Goal: Information Seeking & Learning: Learn about a topic

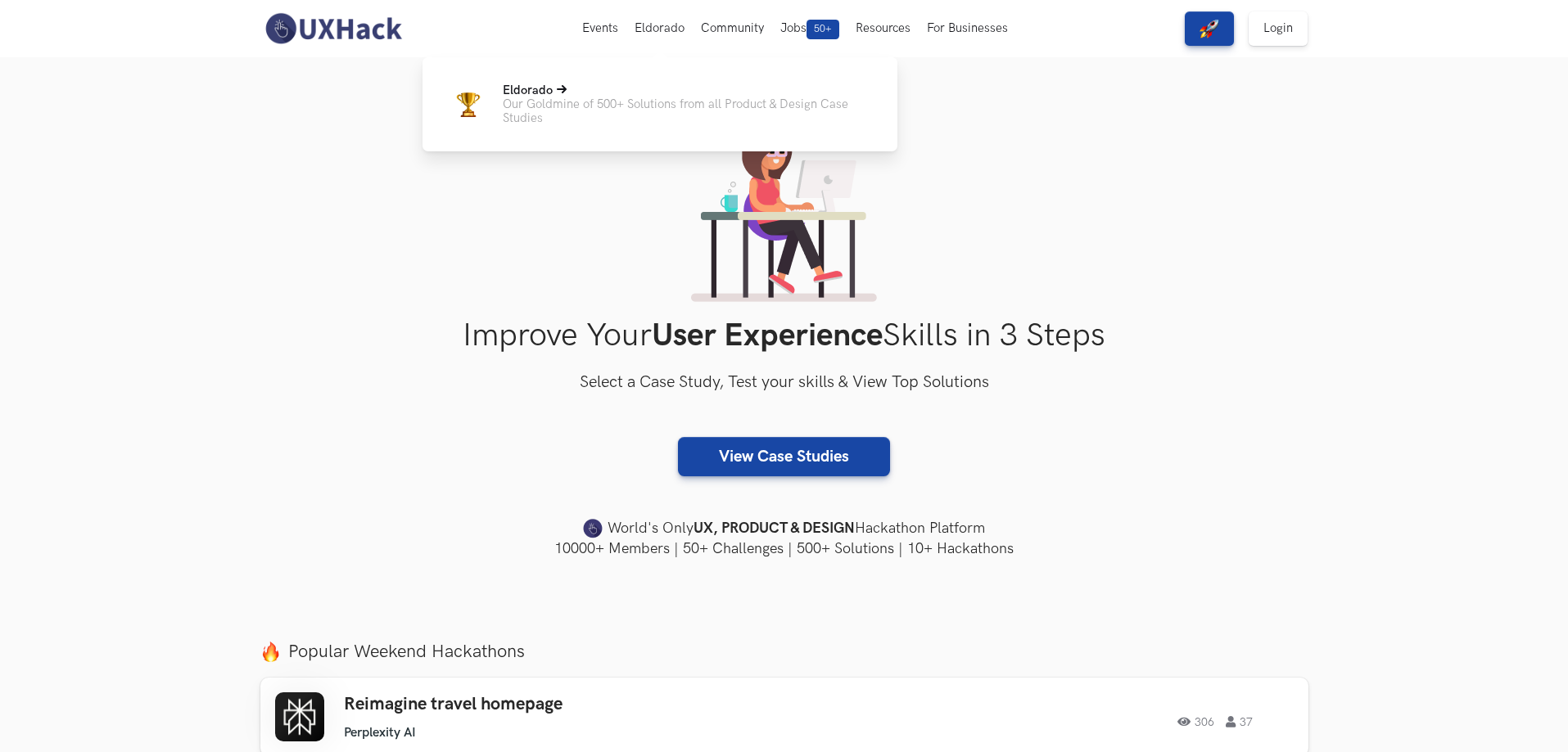
click at [621, 94] on p "Eldorado" at bounding box center [687, 91] width 369 height 14
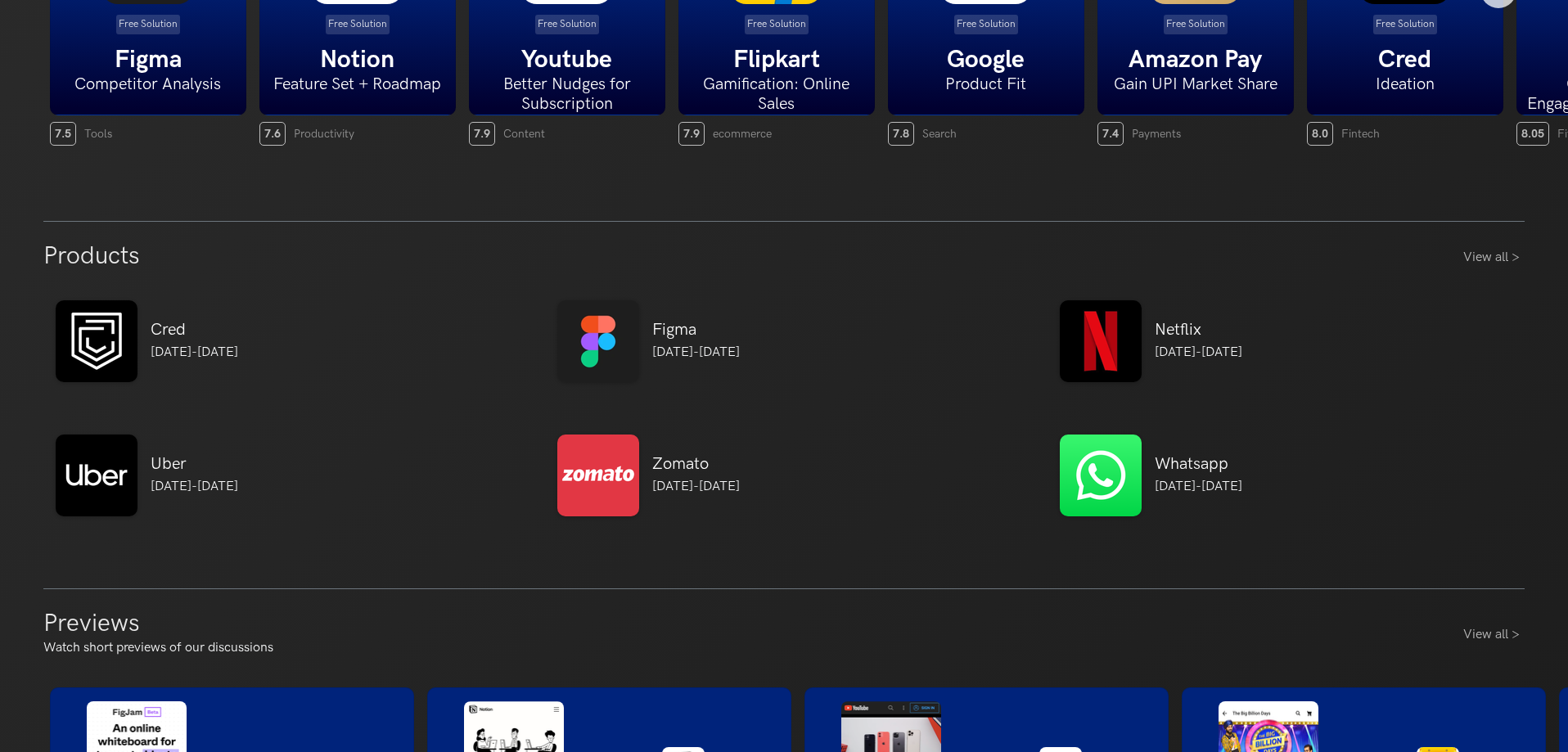
scroll to position [737, 0]
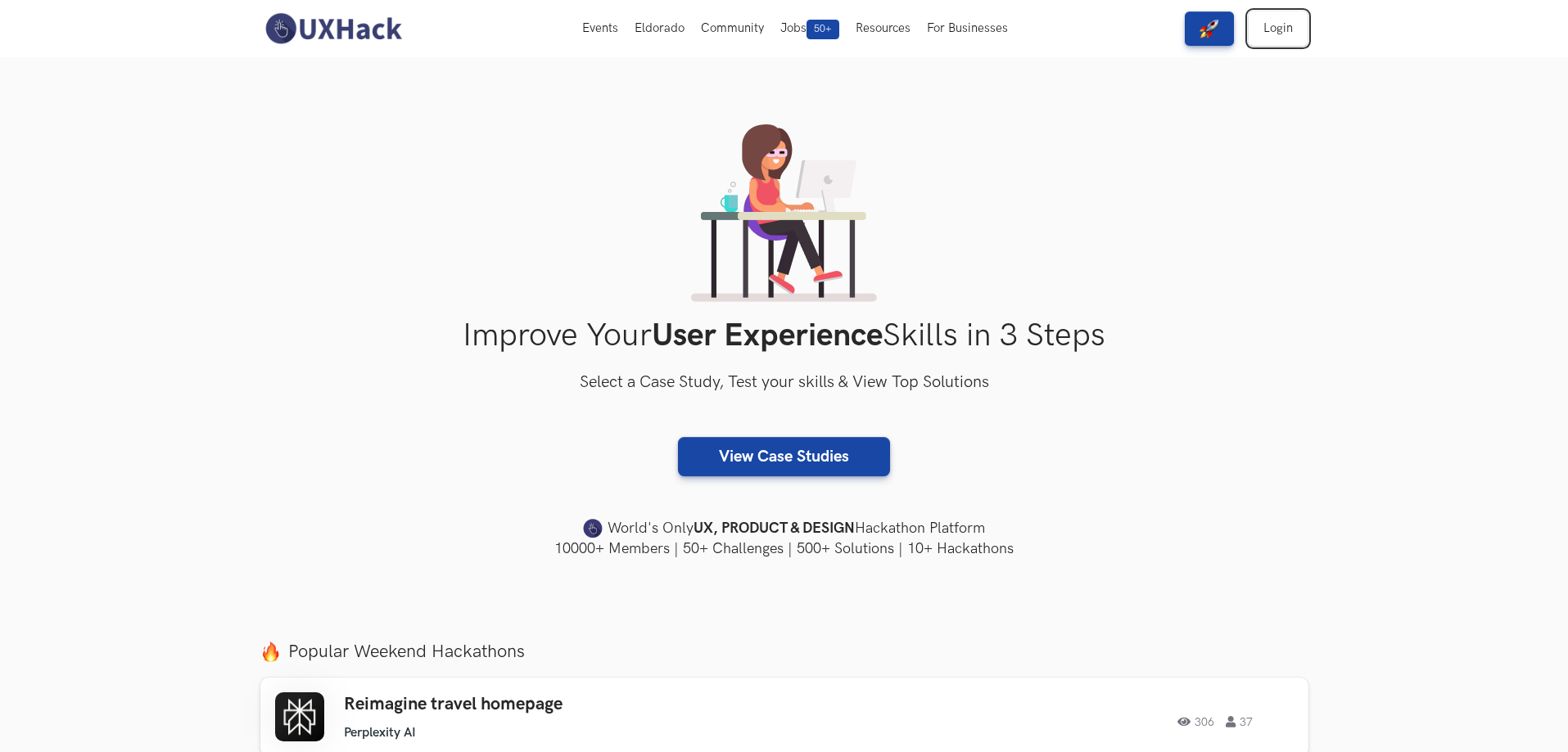
click at [1266, 33] on link "Login" at bounding box center [1279, 28] width 59 height 34
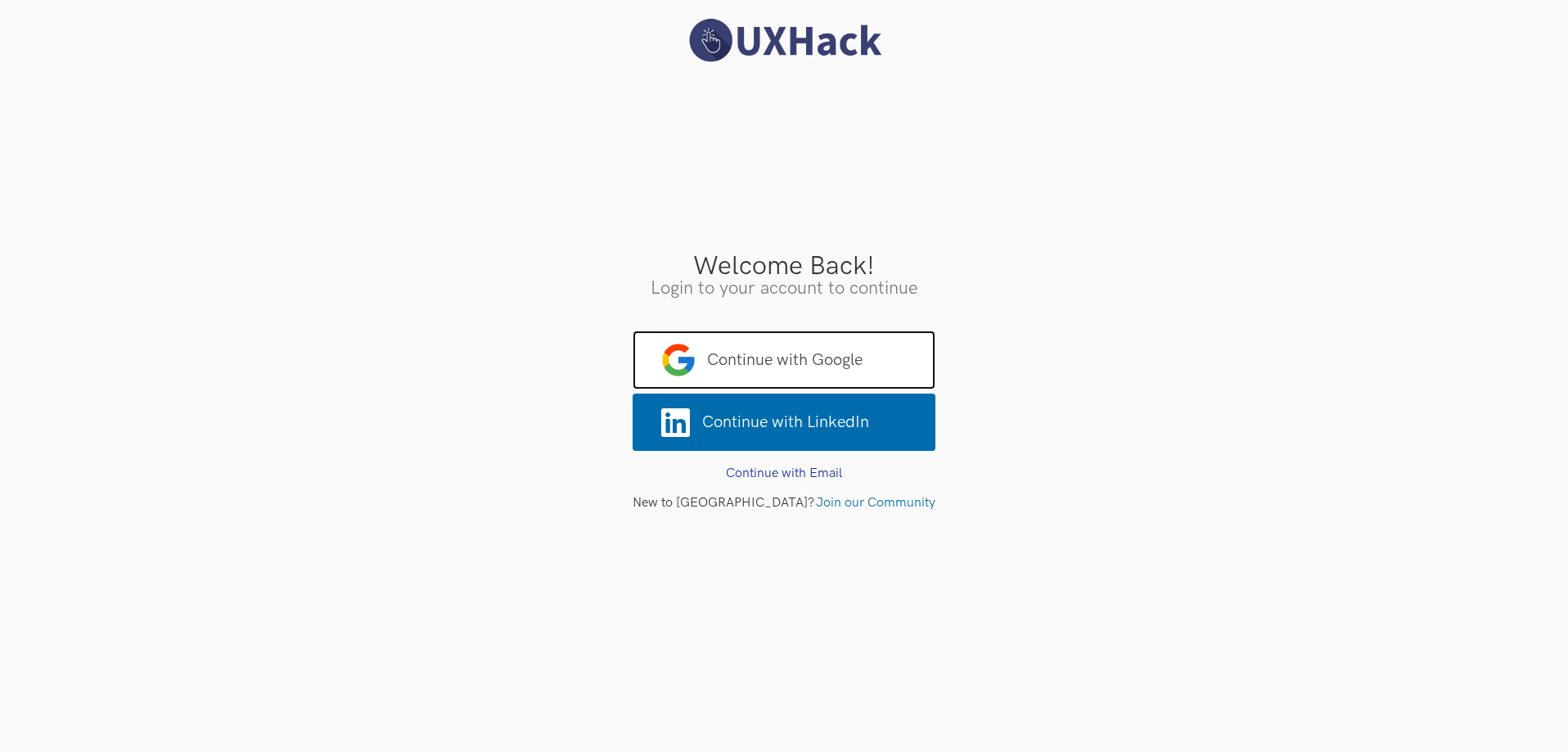
click at [808, 337] on span "Continue with Google" at bounding box center [784, 361] width 303 height 59
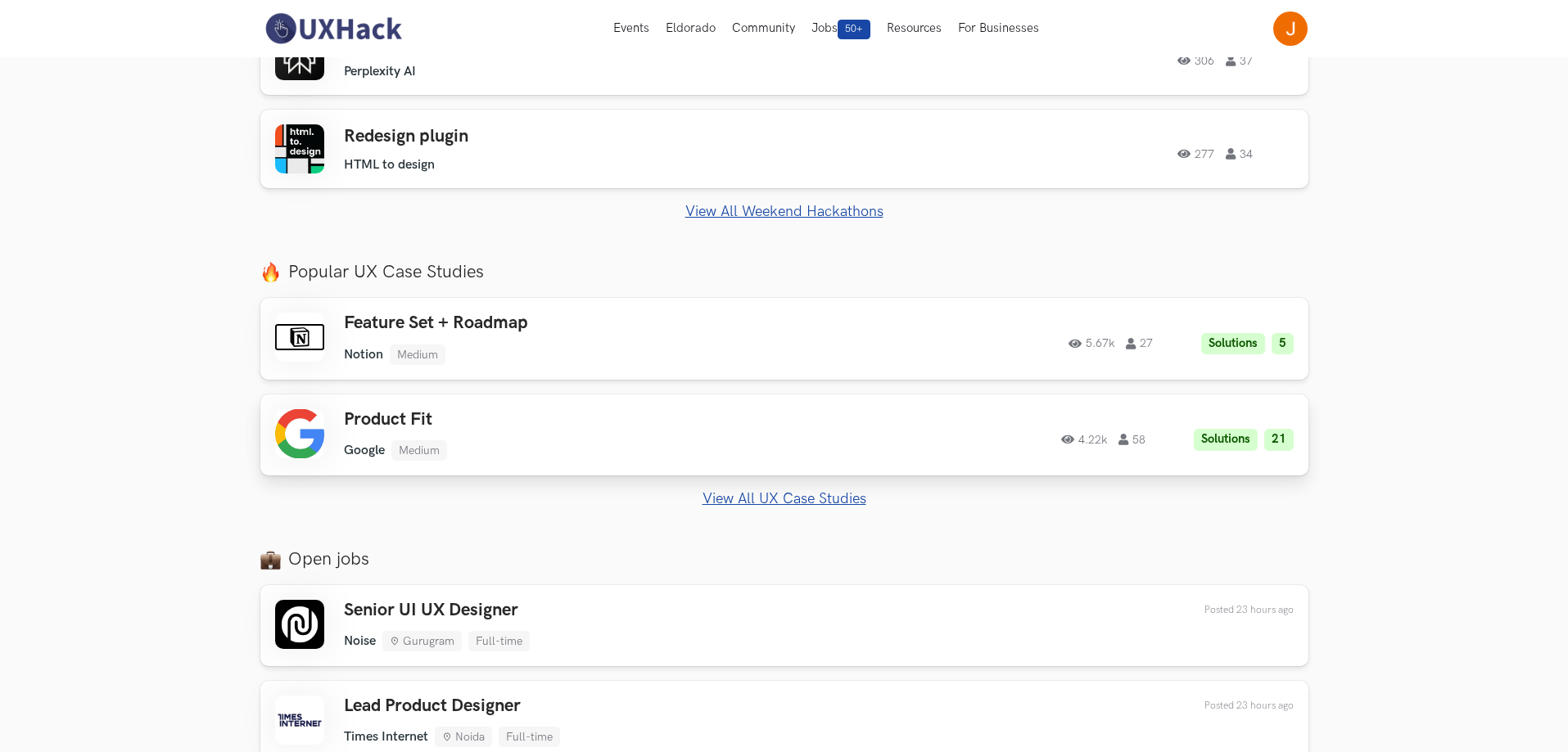
scroll to position [655, 0]
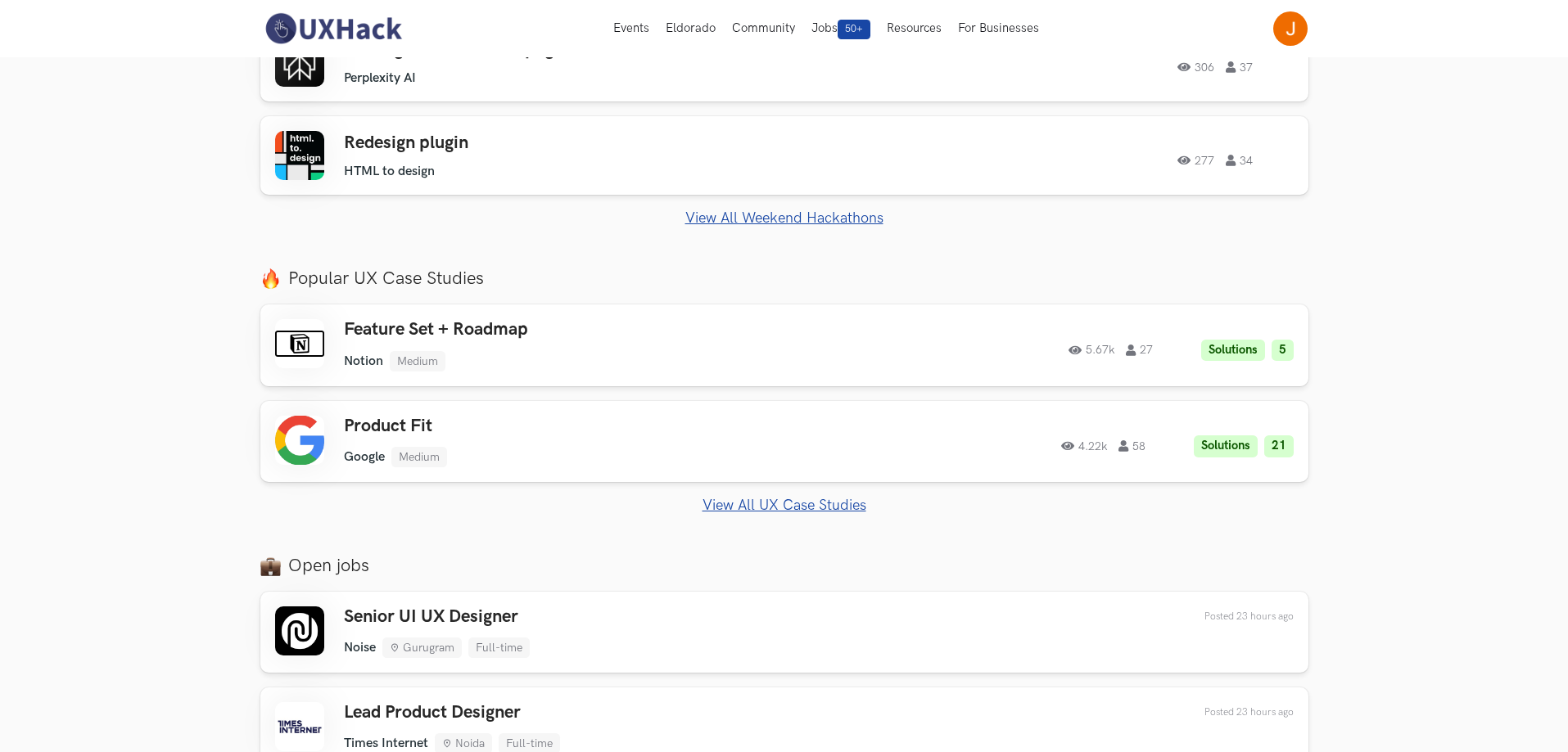
click at [780, 501] on link "View All UX Case Studies" at bounding box center [784, 505] width 1048 height 17
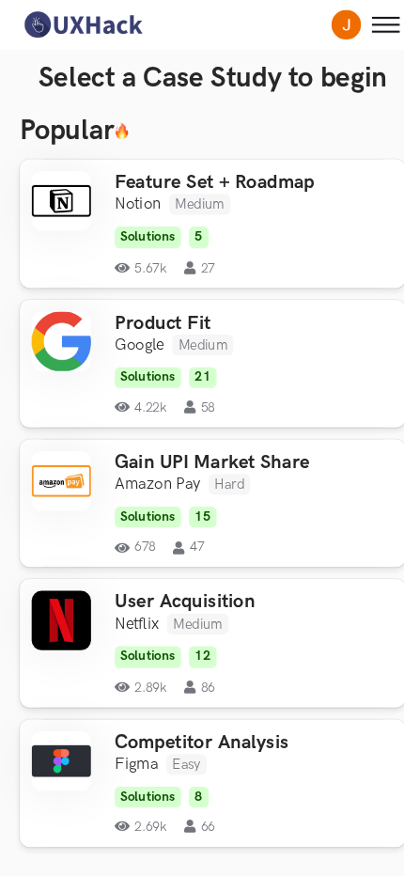
click at [268, 190] on ul "Notion Medium" at bounding box center [204, 194] width 190 height 20
click at [367, 24] on icon "Toggle menu" at bounding box center [366, 24] width 26 height 2
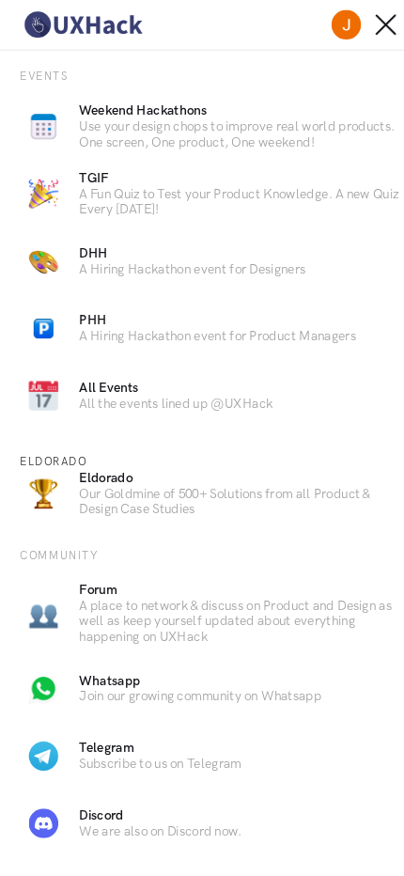
click at [366, 23] on icon "Toggle menu" at bounding box center [366, 24] width 26 height 2
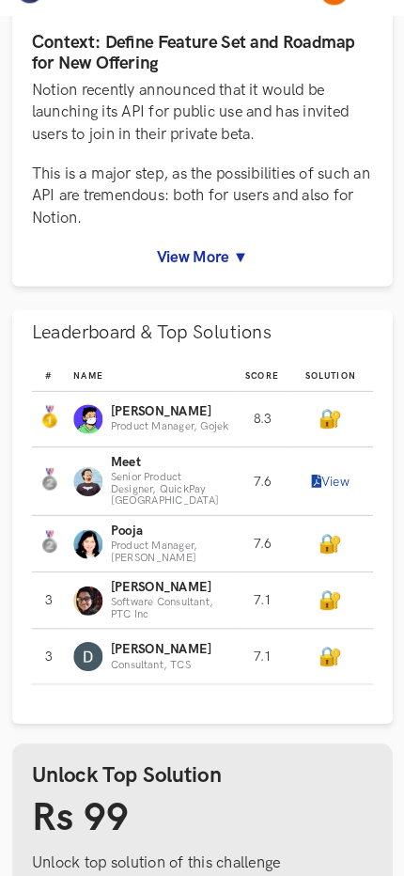
scroll to position [454, 0]
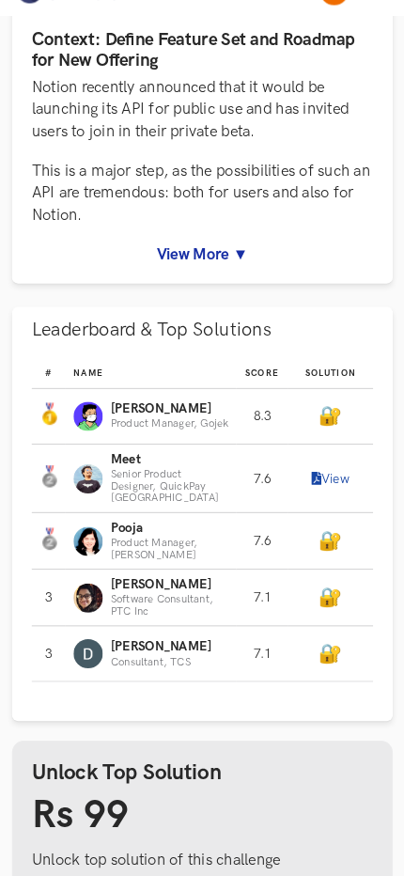
click at [209, 433] on p "[PERSON_NAME]" at bounding box center [171, 426] width 114 height 14
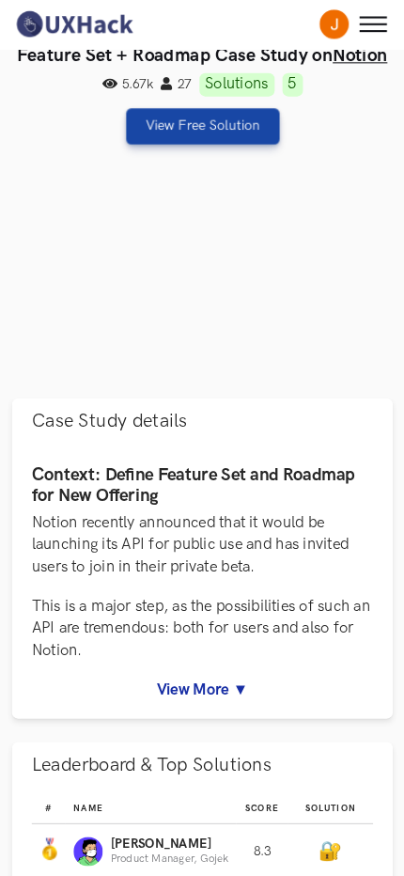
scroll to position [0, 0]
